Goal: Information Seeking & Learning: Learn about a topic

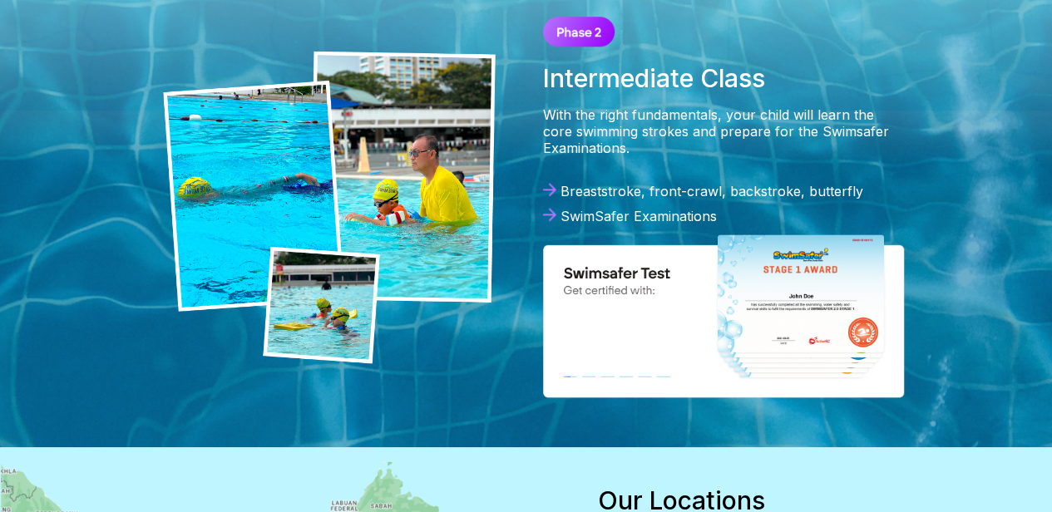
scroll to position [832, 0]
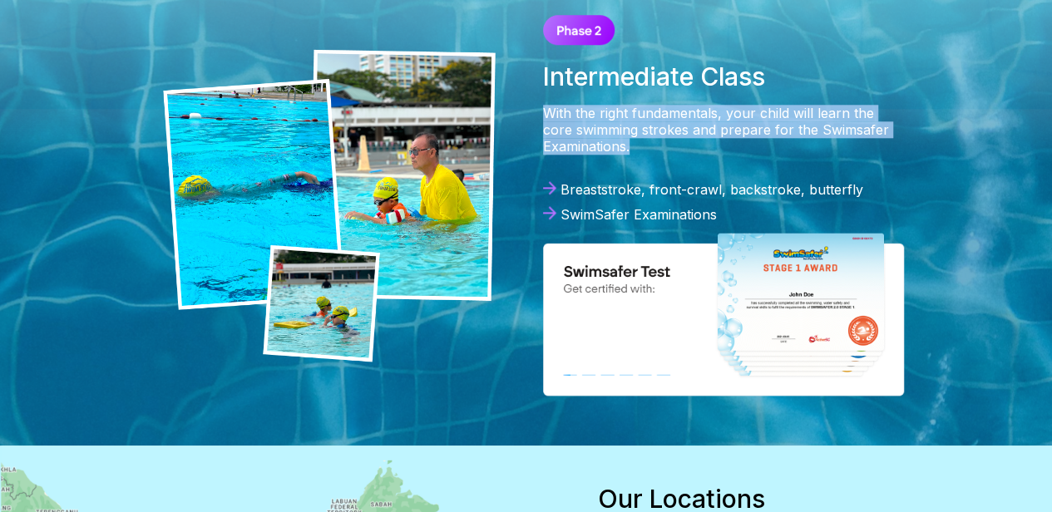
drag, startPoint x: 544, startPoint y: 121, endPoint x: 645, endPoint y: 170, distance: 113.1
click at [645, 170] on div "Intermediate Class With the right fundamentals, your child will learn the core …" at bounding box center [723, 205] width 394 height 414
click at [675, 169] on div "Intermediate Class With the right fundamentals, your child will learn the core …" at bounding box center [723, 205] width 394 height 414
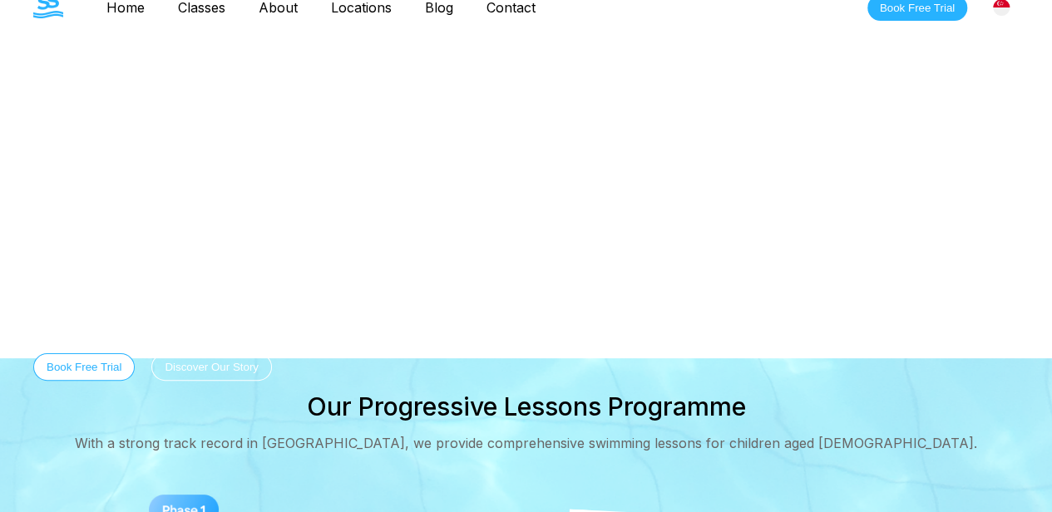
scroll to position [0, 0]
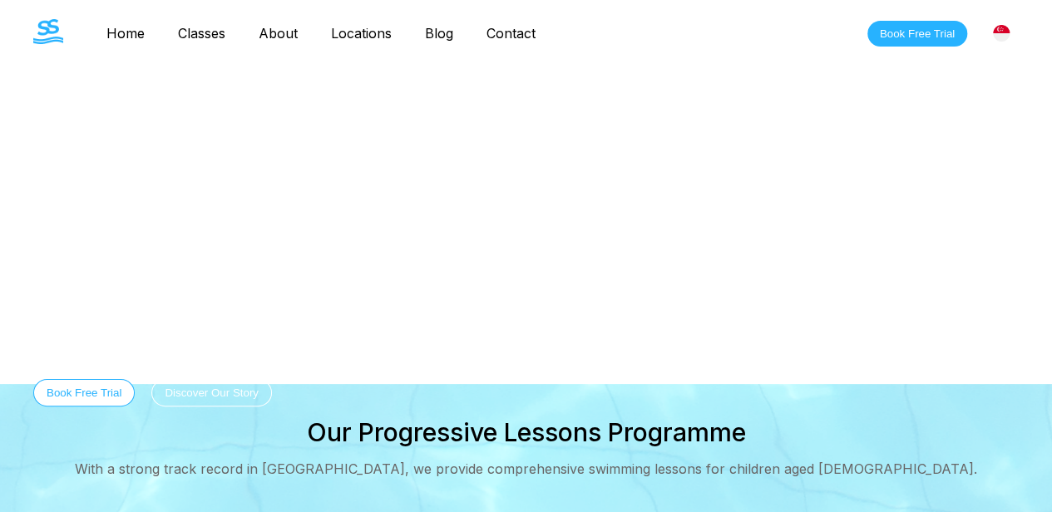
click at [516, 32] on link "Contact" at bounding box center [511, 33] width 82 height 17
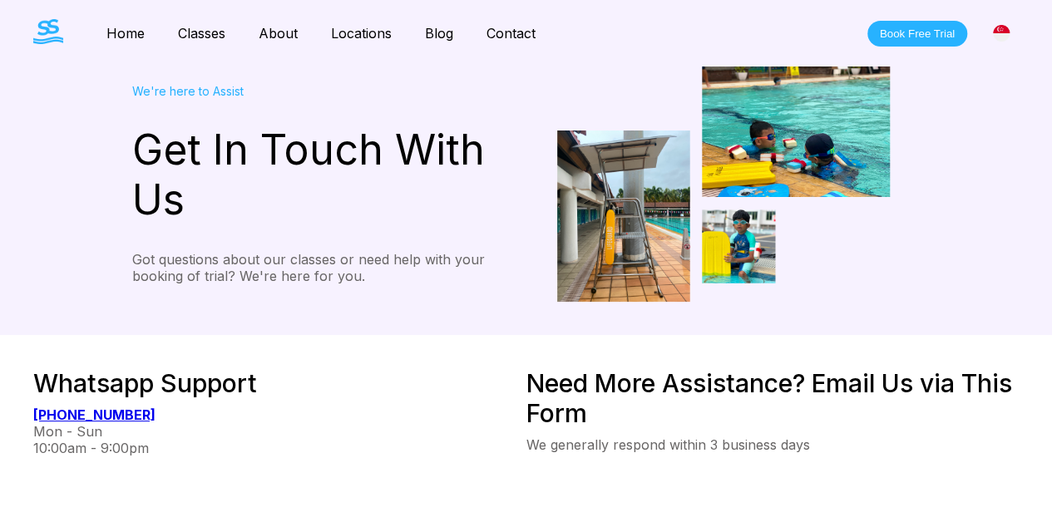
click at [923, 37] on button "Book Free Trial" at bounding box center [917, 34] width 100 height 26
click at [913, 37] on button "Book Free Trial" at bounding box center [917, 34] width 100 height 26
click at [913, 33] on button "Book Free Trial" at bounding box center [917, 34] width 100 height 26
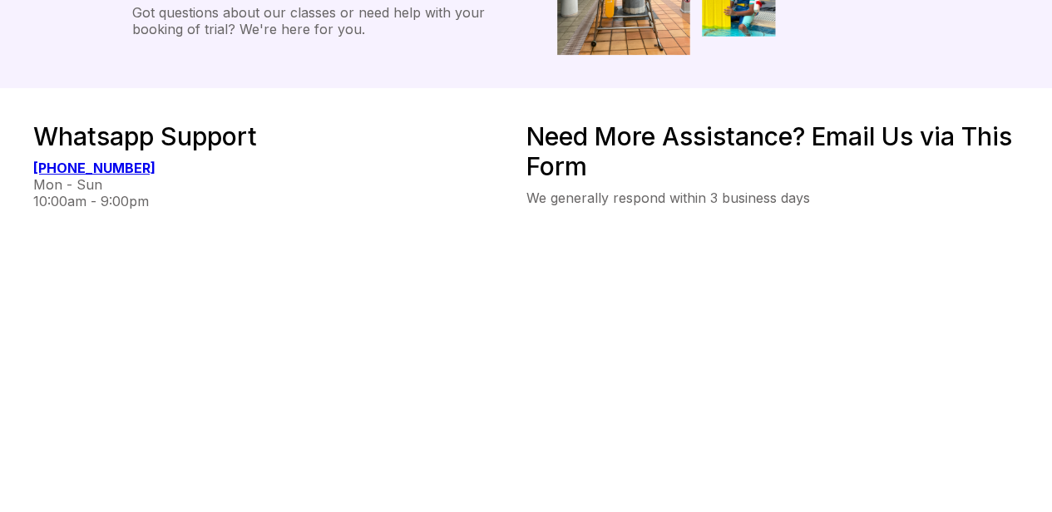
scroll to position [249, 0]
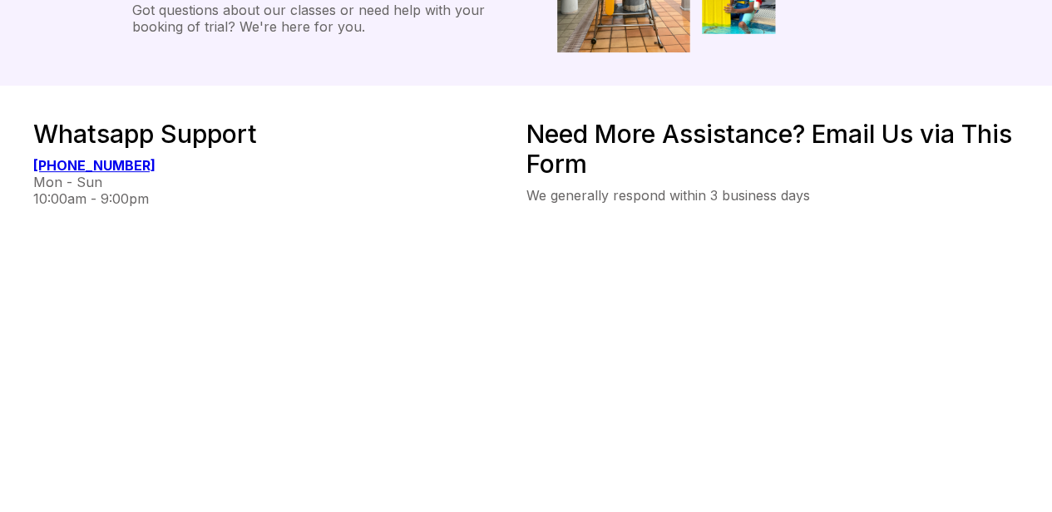
click at [80, 164] on b "[PHONE_NUMBER]" at bounding box center [94, 165] width 122 height 17
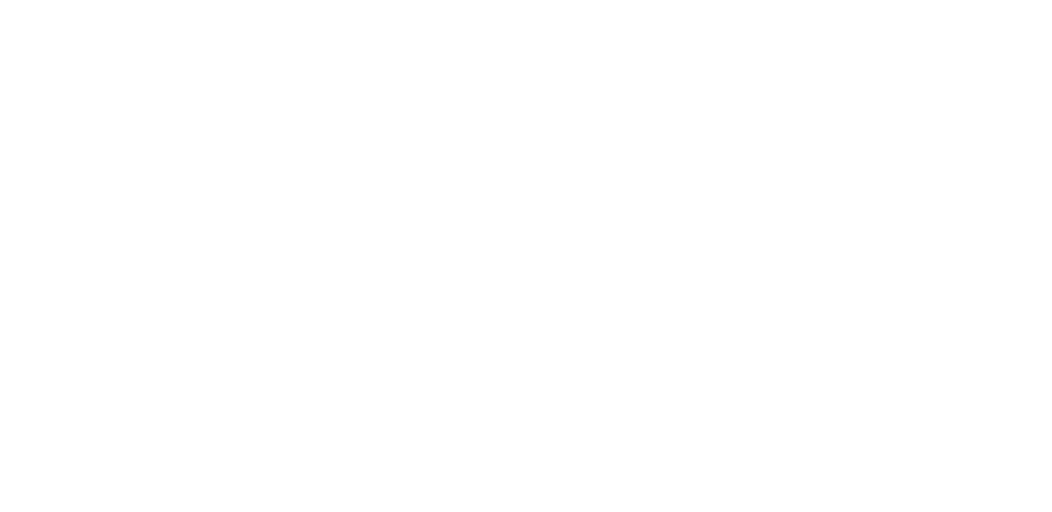
scroll to position [665, 0]
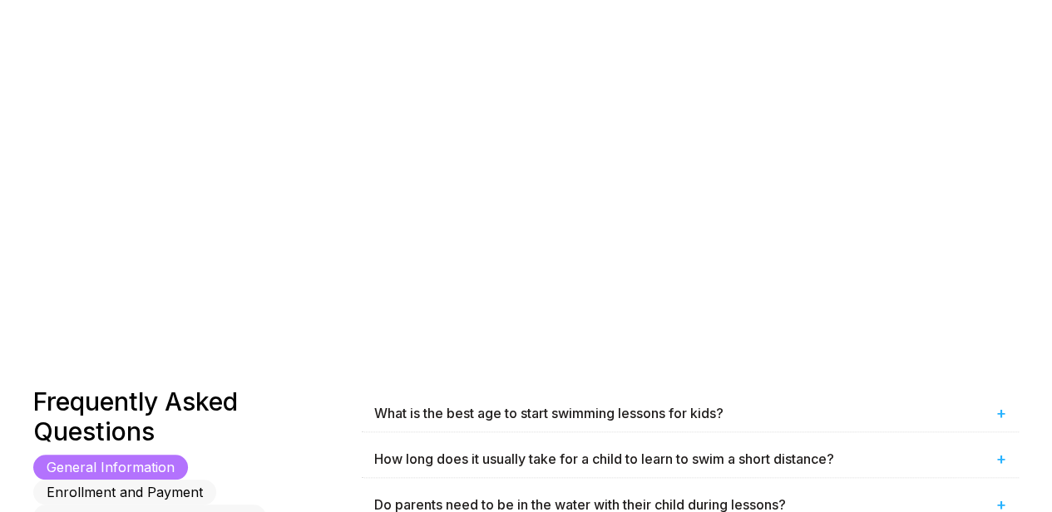
click at [384, 112] on div "Whatsapp Support [PHONE_NUMBER] Mon - Sun 10:00am - 9:00pm" at bounding box center [279, 28] width 493 height 650
click at [404, 165] on div "Whatsapp Support [PHONE_NUMBER] Mon - Sun 10:00am - 9:00pm" at bounding box center [279, 28] width 493 height 650
click at [333, 232] on div "Whatsapp Support [PHONE_NUMBER] Mon - Sun 10:00am - 9:00pm" at bounding box center [279, 28] width 493 height 650
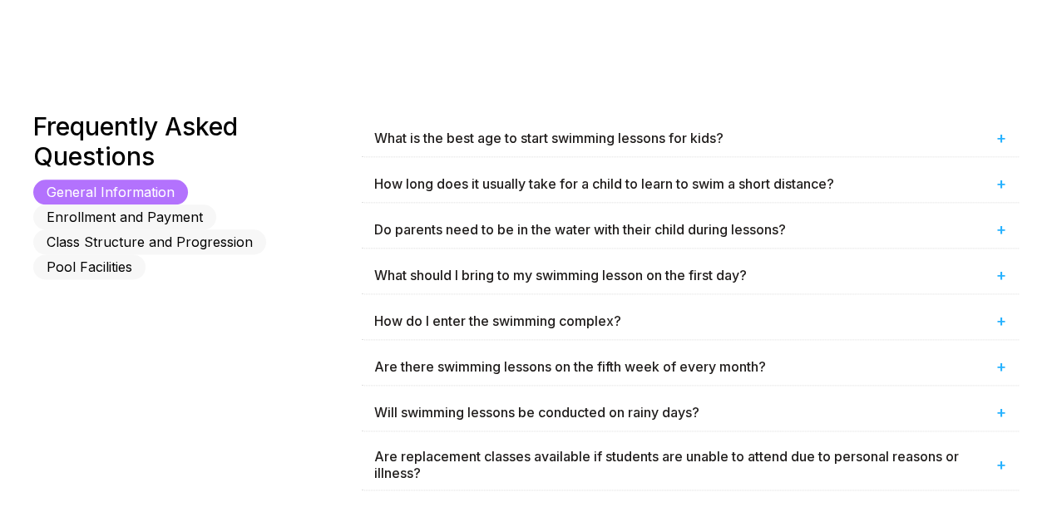
scroll to position [998, 0]
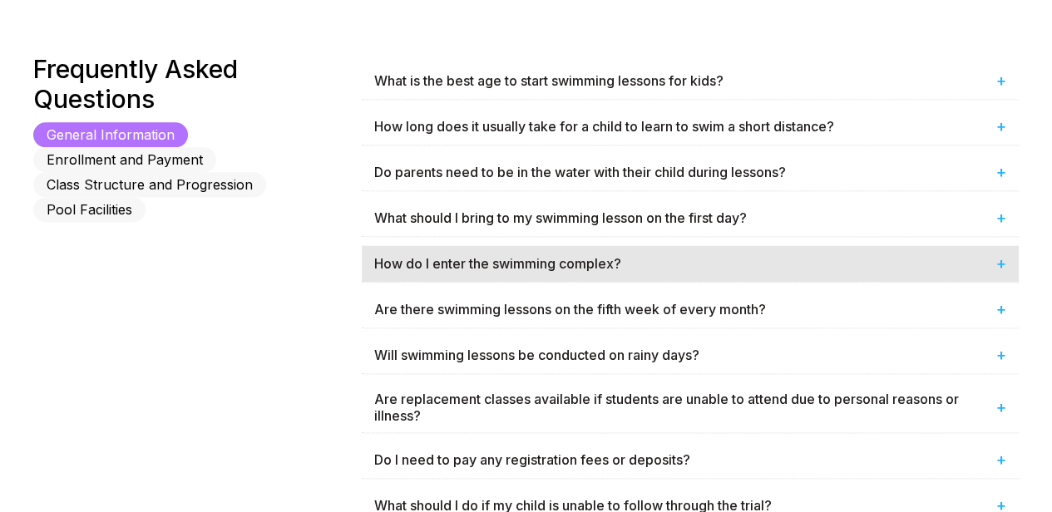
click at [534, 264] on div "How do I enter the swimming complex? +" at bounding box center [690, 263] width 657 height 37
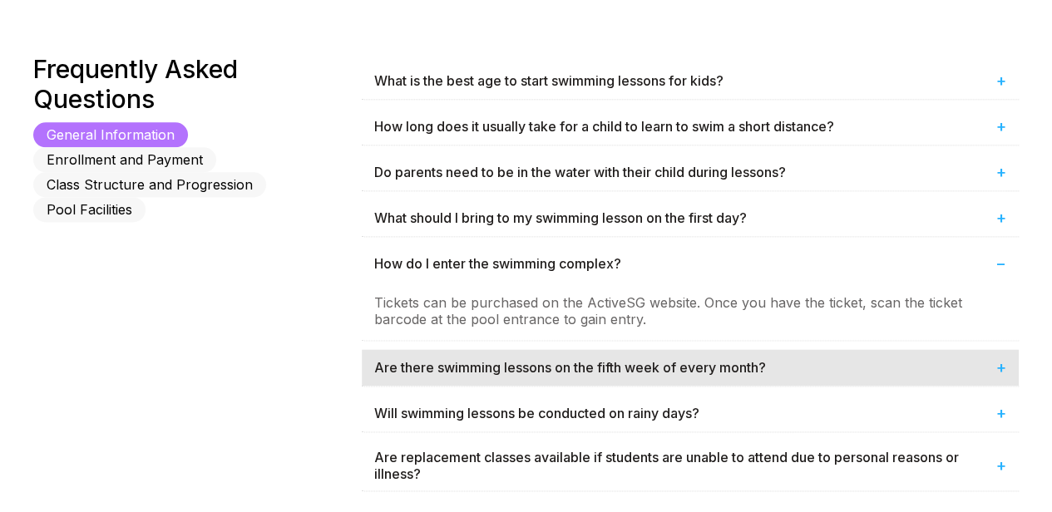
click at [496, 352] on div "Are there swimming lessons on the fifth week of every month? +" at bounding box center [690, 367] width 657 height 37
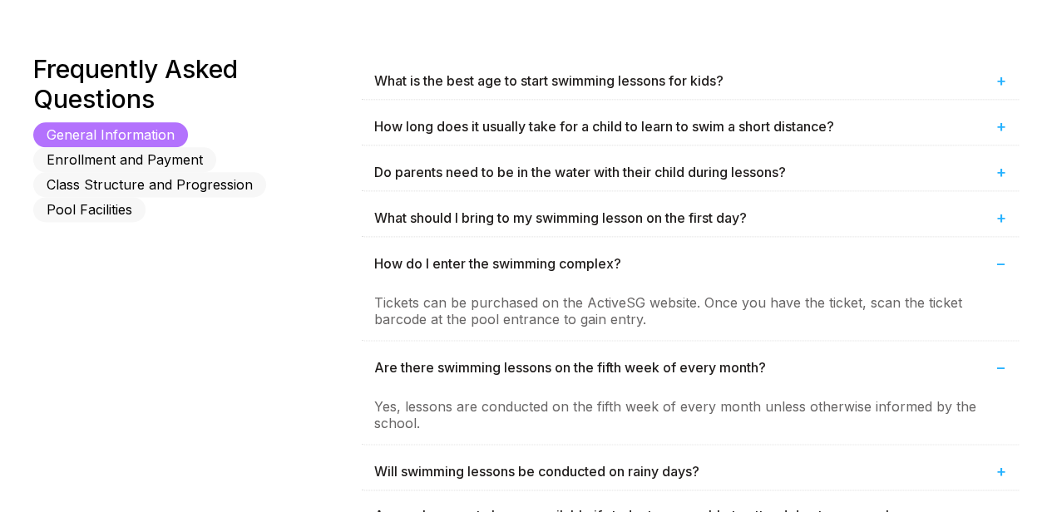
click at [216, 147] on button "Enrollment and Payment" at bounding box center [124, 159] width 183 height 25
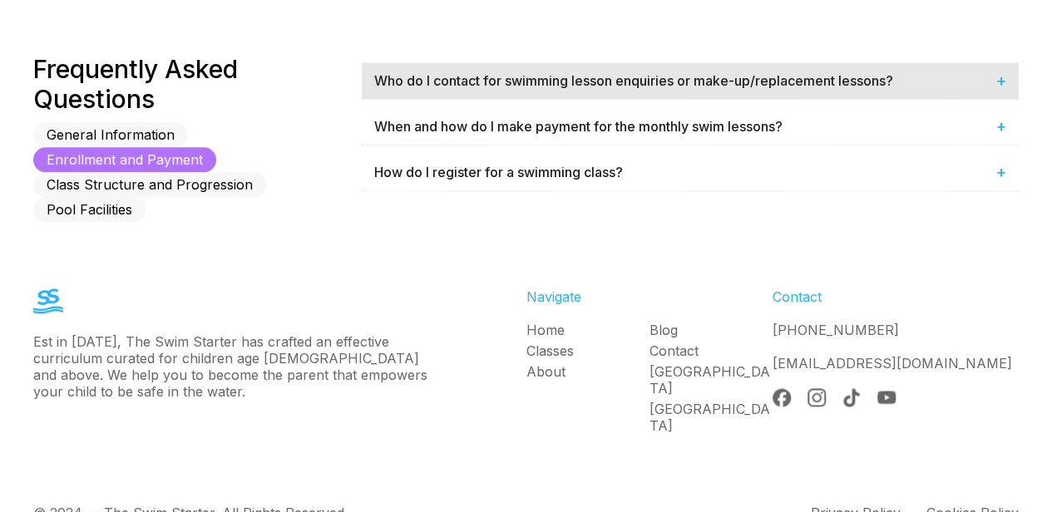
drag, startPoint x: 727, startPoint y: 87, endPoint x: 723, endPoint y: 79, distance: 9.3
click at [726, 87] on div "Who do I contact for swimming lesson enquiries or make-up/replacement lessons? +" at bounding box center [690, 80] width 657 height 37
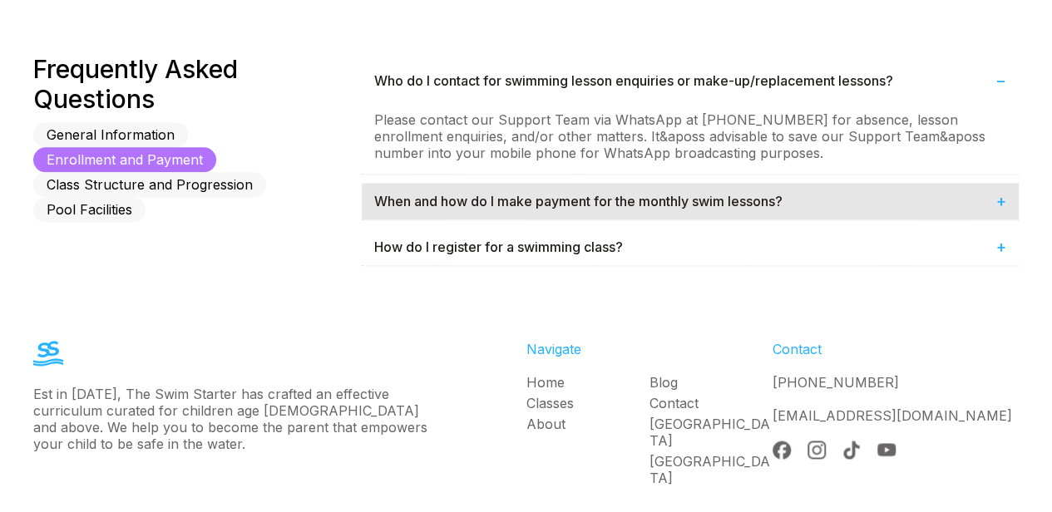
click at [604, 183] on div "When and how do I make payment for the monthly swim lessons? +" at bounding box center [690, 201] width 657 height 37
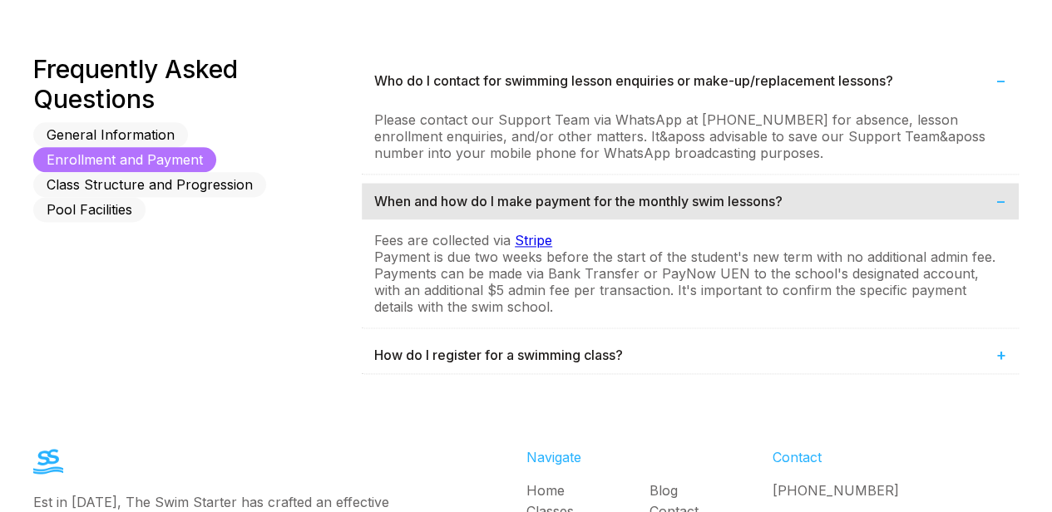
click at [599, 190] on div "When and how do I make payment for the monthly swim lessons? −" at bounding box center [690, 201] width 657 height 37
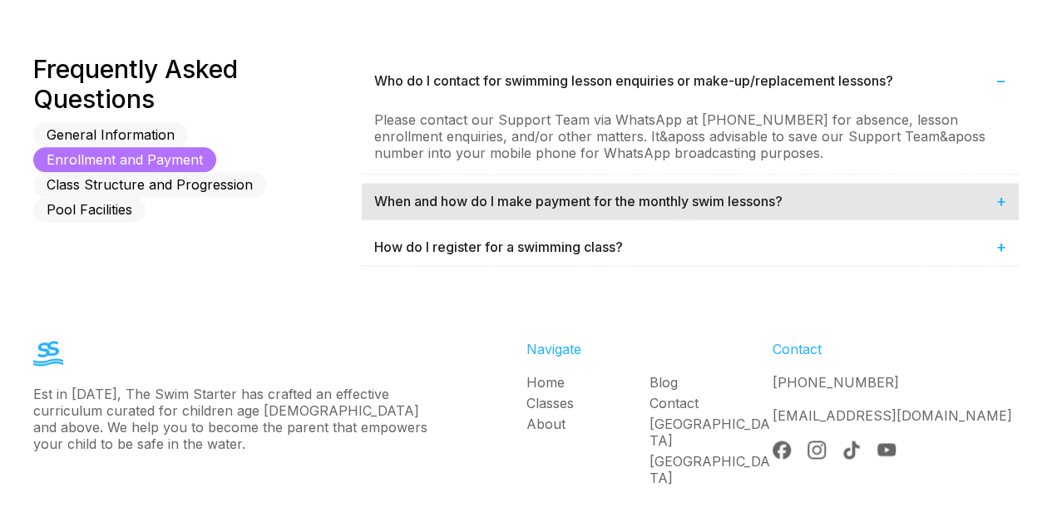
click at [541, 213] on div "When and how do I make payment for the monthly swim lessons? +" at bounding box center [690, 201] width 657 height 37
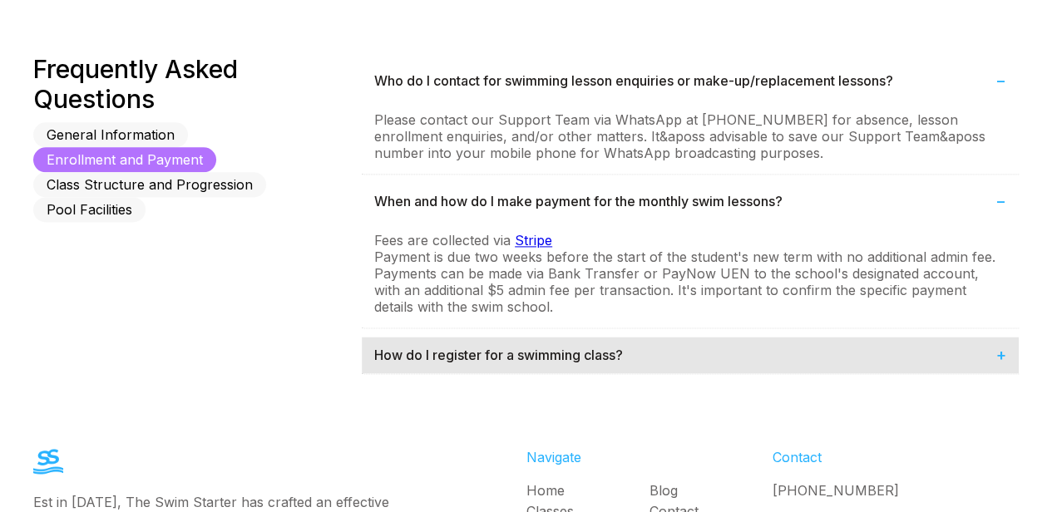
click at [516, 337] on div "How do I register for a swimming class? +" at bounding box center [690, 355] width 657 height 37
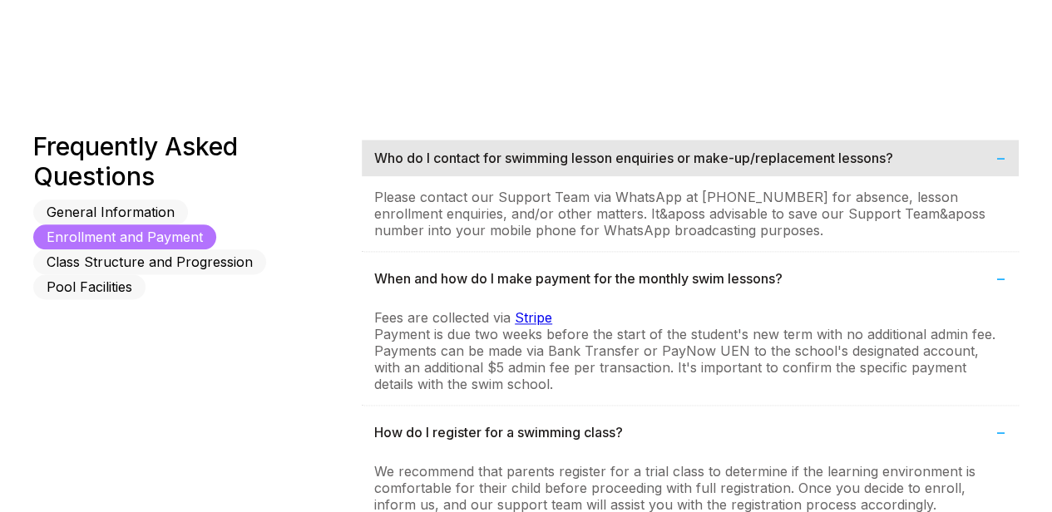
scroll to position [920, 0]
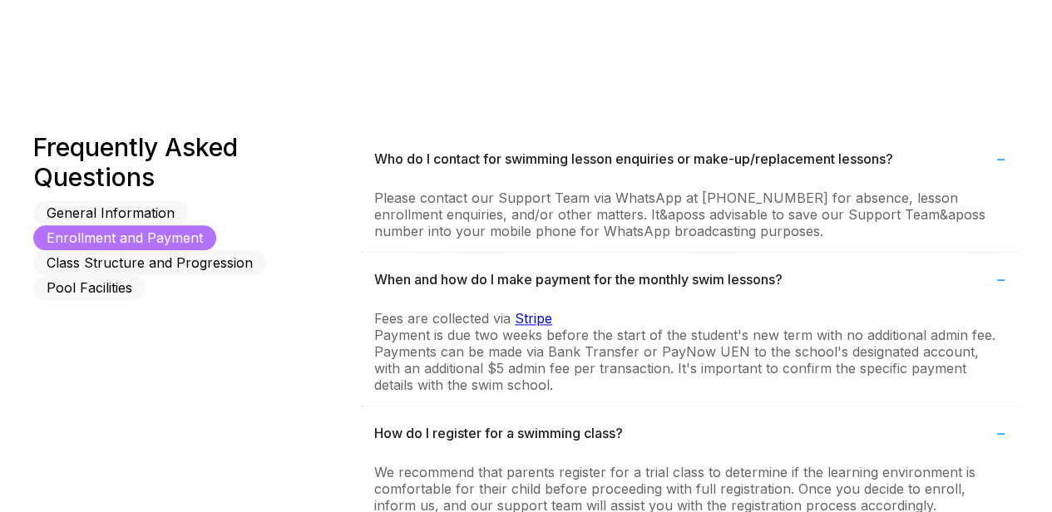
click at [86, 250] on button "Class Structure and Progression" at bounding box center [149, 262] width 233 height 25
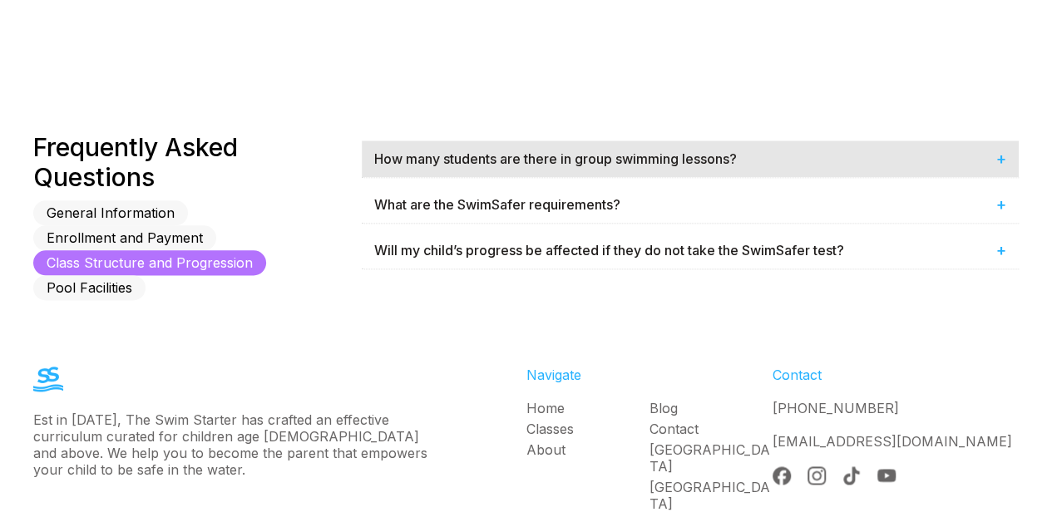
click at [615, 174] on div "How many students are there in group swimming lessons? +" at bounding box center [690, 159] width 657 height 37
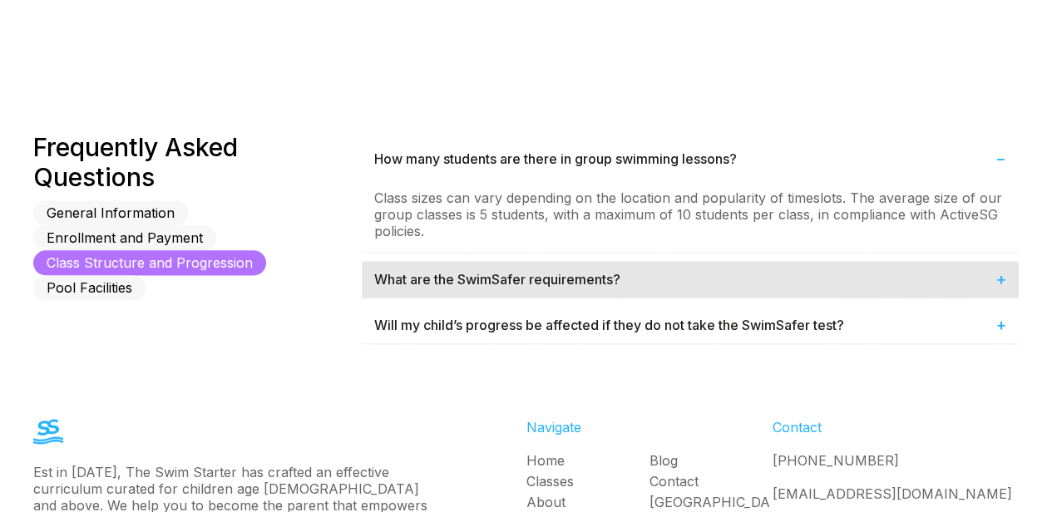
click at [532, 270] on div "What are the SwimSafer requirements? +" at bounding box center [690, 279] width 657 height 37
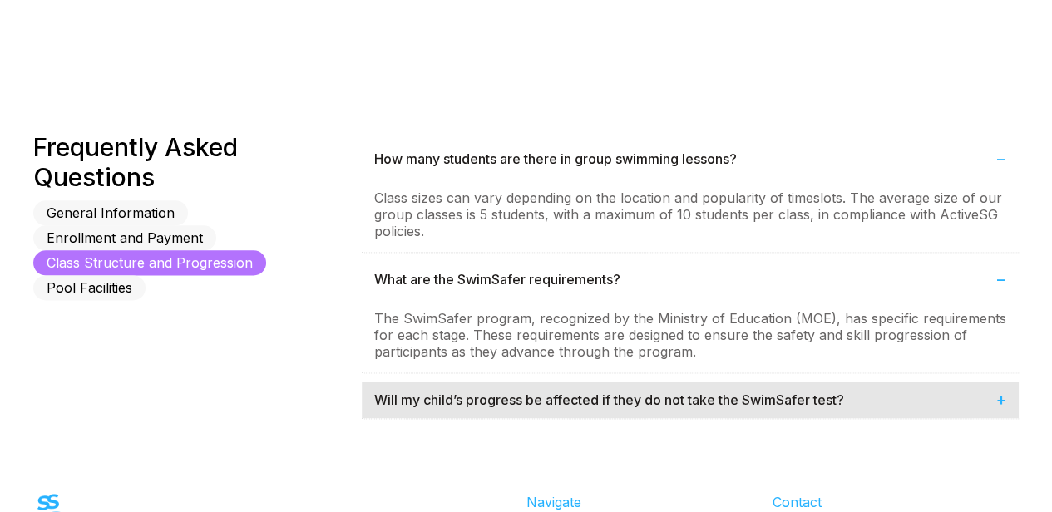
click at [538, 393] on div "Will my child’s progress be affected if they do not take the SwimSafer test? +" at bounding box center [690, 400] width 657 height 37
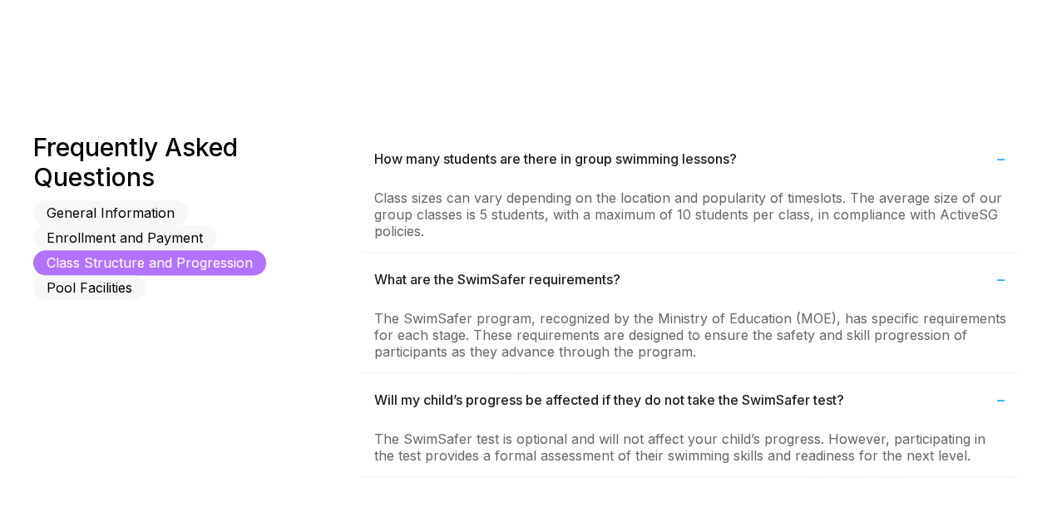
click at [90, 275] on button "Pool Facilities" at bounding box center [89, 287] width 112 height 25
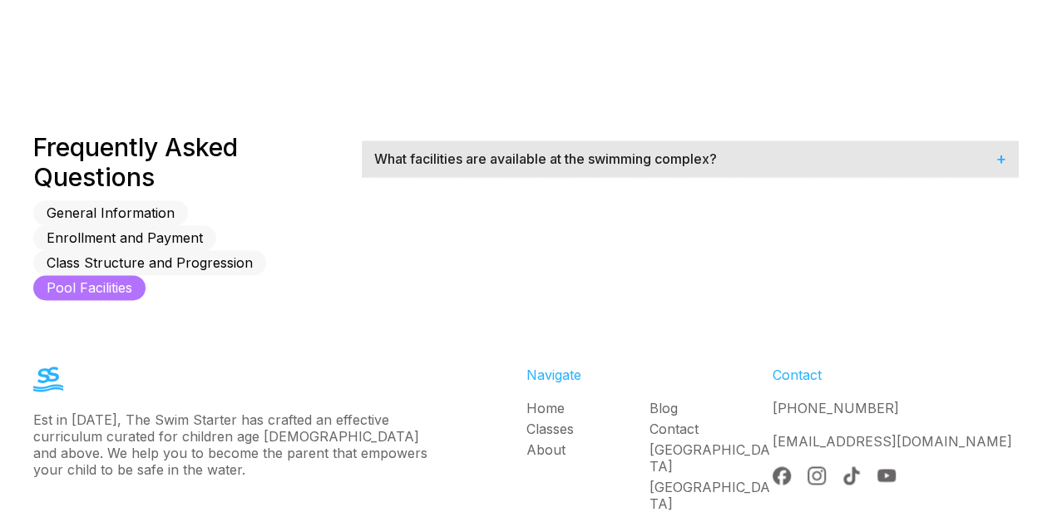
click at [749, 162] on div "What facilities are available at the swimming complex? +" at bounding box center [690, 159] width 657 height 37
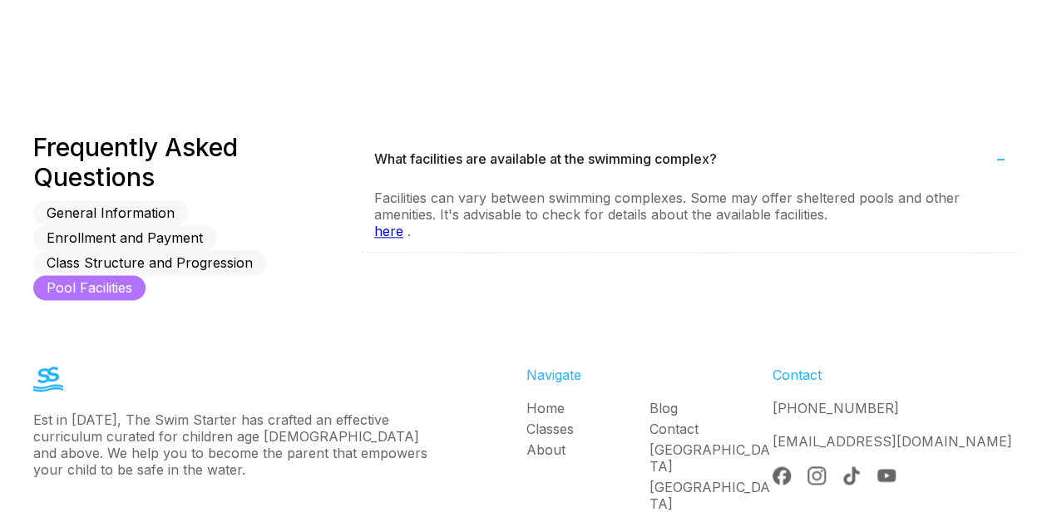
click at [391, 230] on link "here" at bounding box center [388, 231] width 29 height 17
